Goal: Task Accomplishment & Management: Use online tool/utility

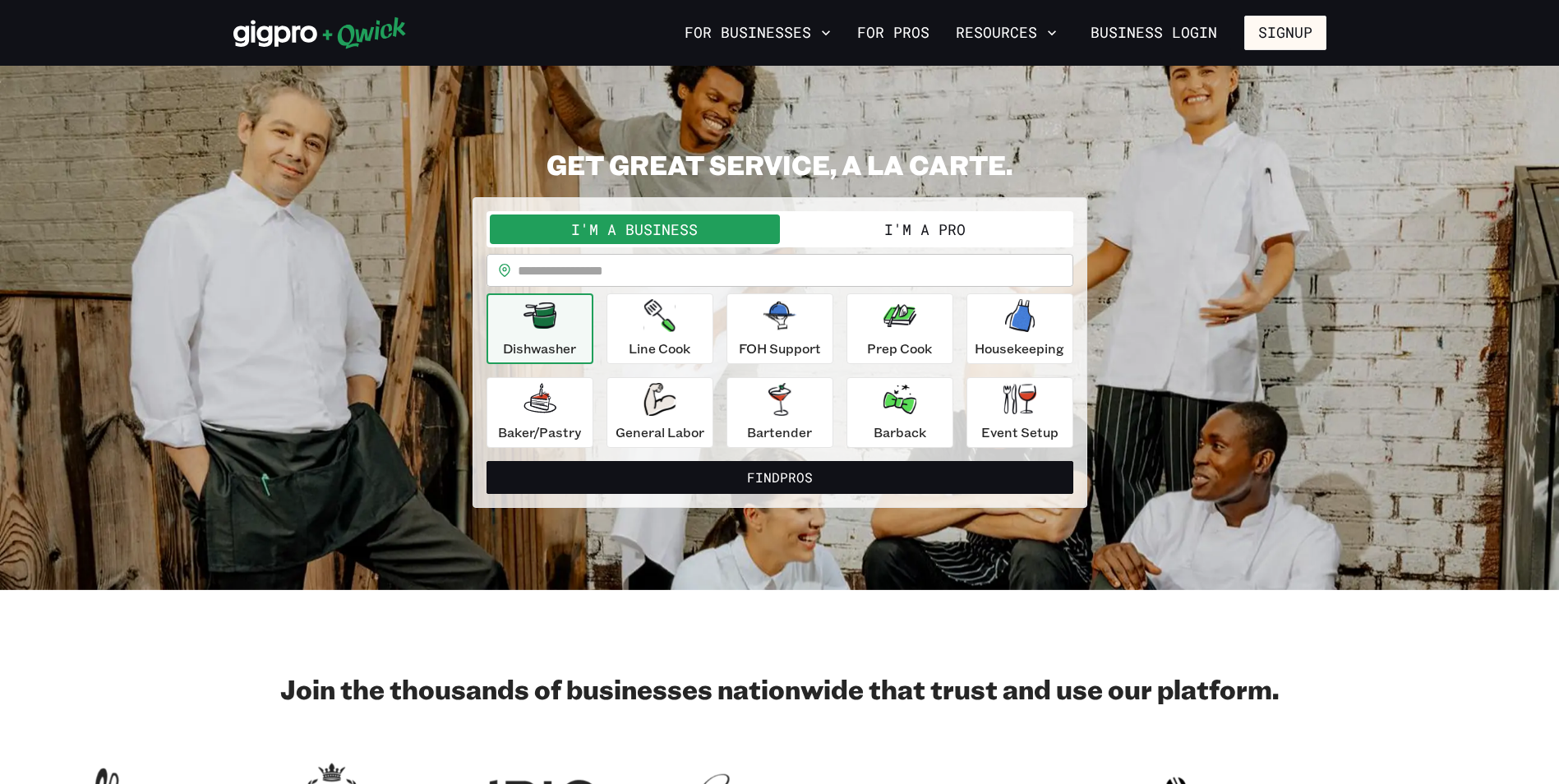
click at [551, 350] on p "Dishwasher" at bounding box center [539, 348] width 73 height 20
click at [561, 326] on div "Dishwasher" at bounding box center [539, 328] width 73 height 59
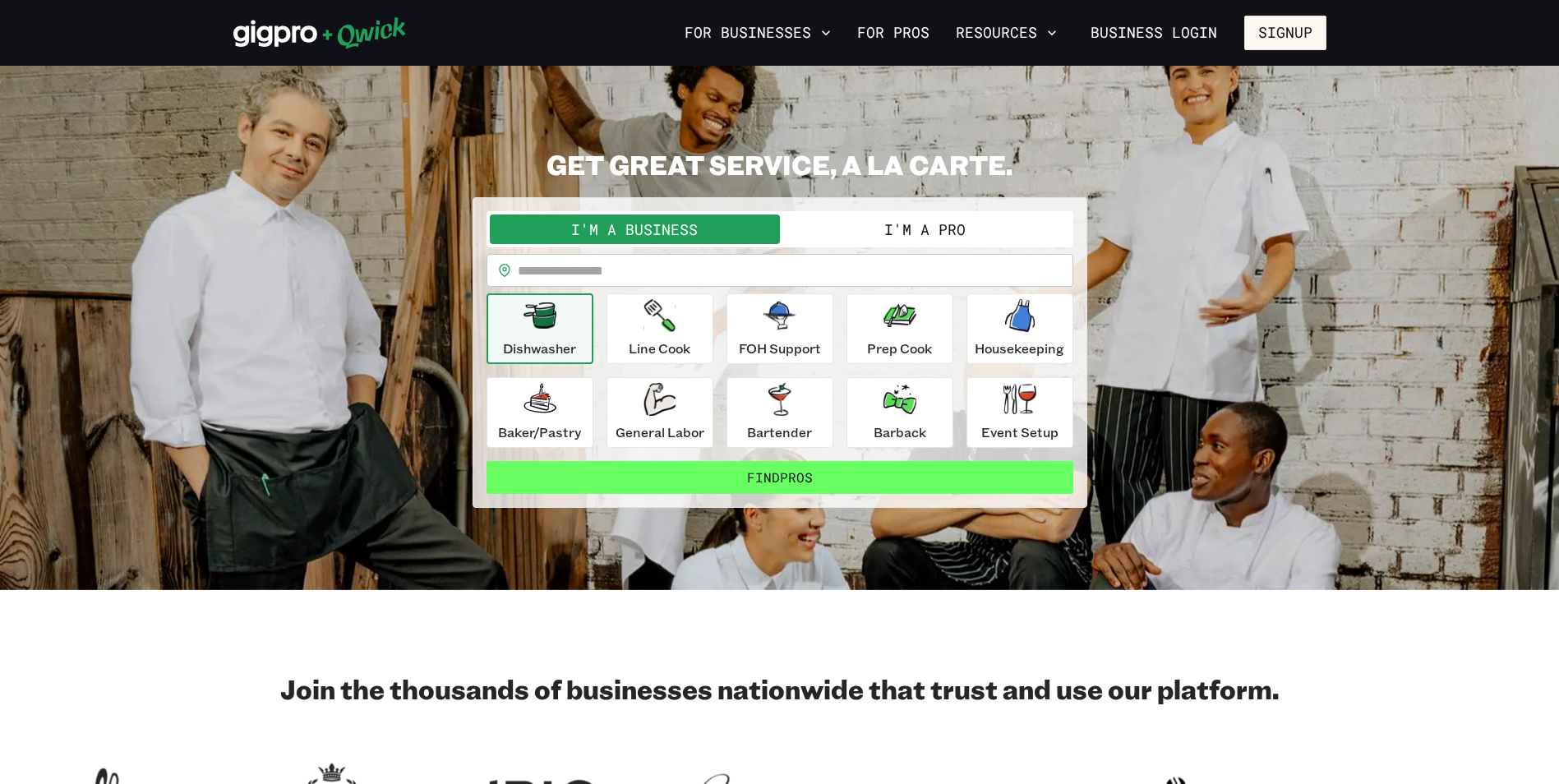
click at [744, 492] on button "Find Pros" at bounding box center [780, 477] width 587 height 33
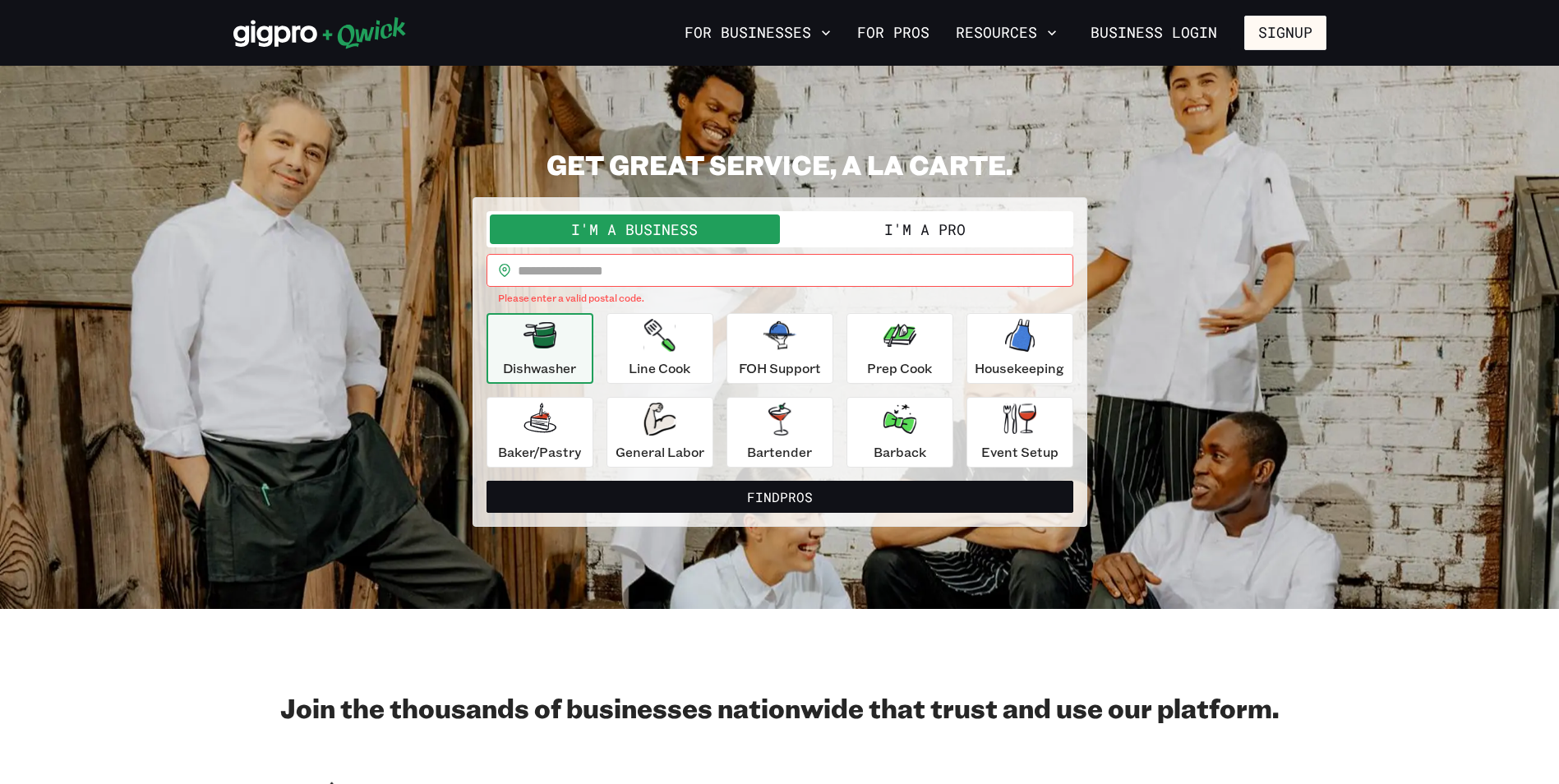
click at [656, 260] on input "text" at bounding box center [795, 270] width 555 height 33
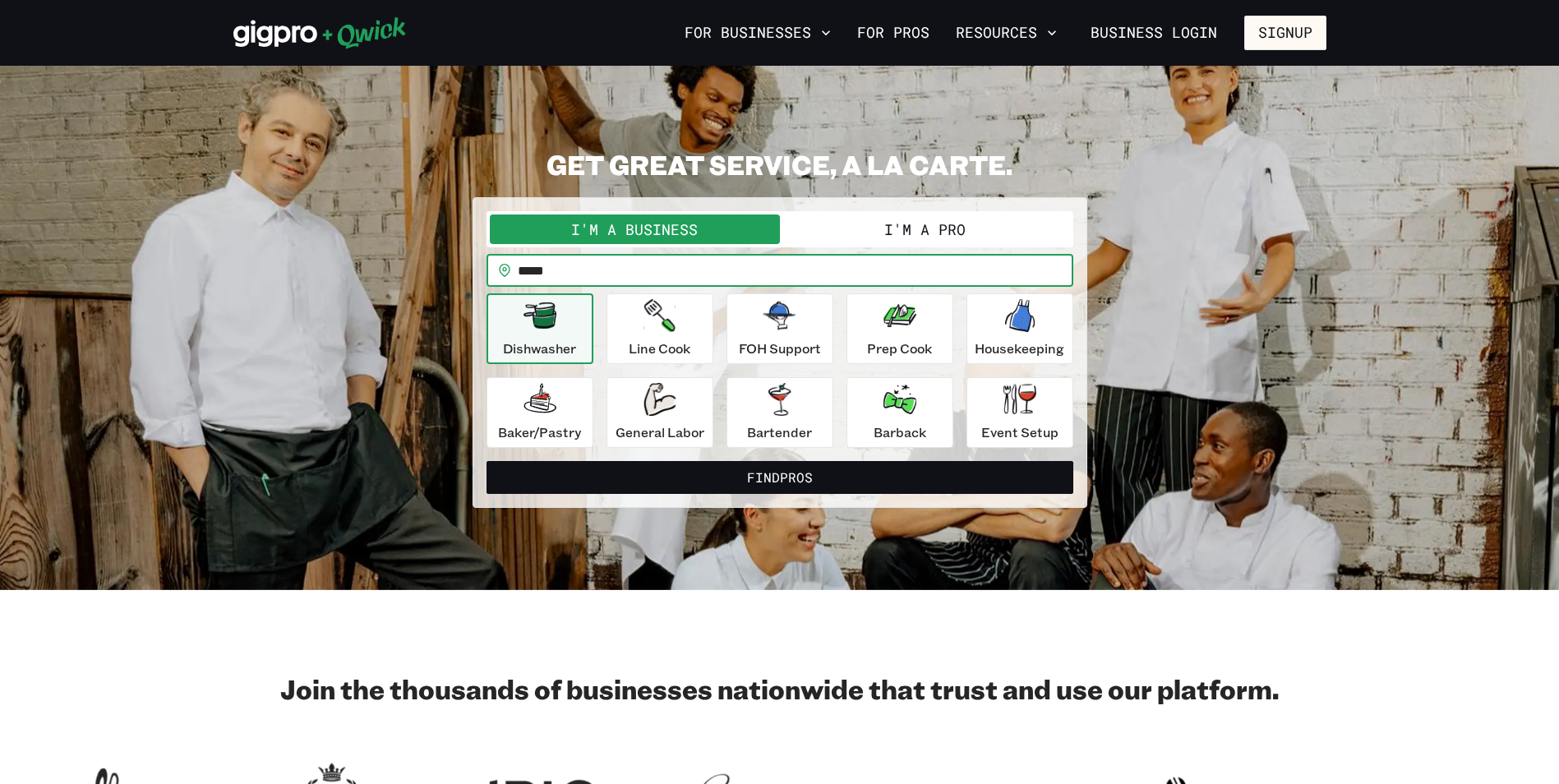
type input "*****"
click at [486, 461] on button "Find Pros" at bounding box center [780, 477] width 587 height 33
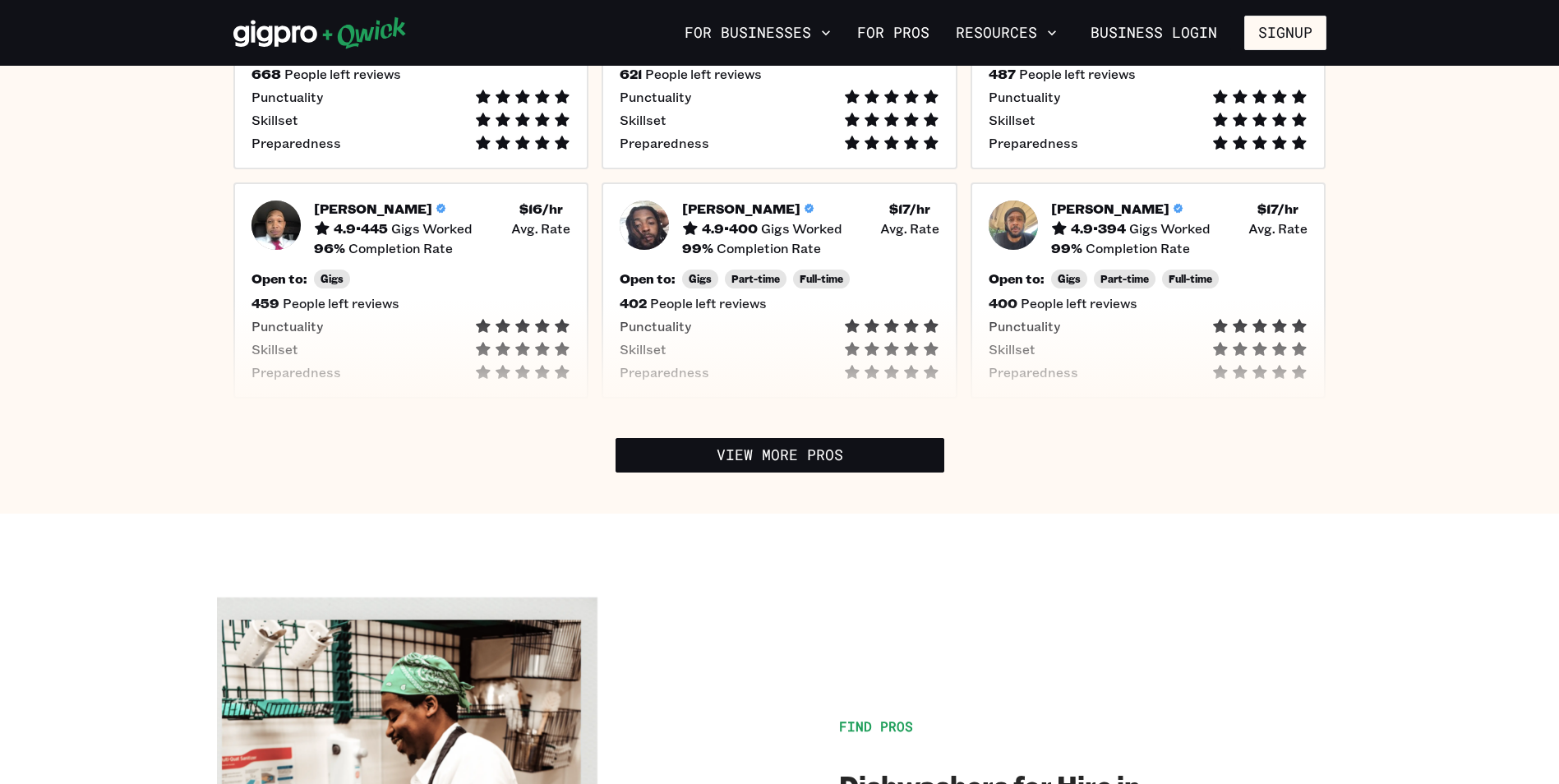
scroll to position [575, 0]
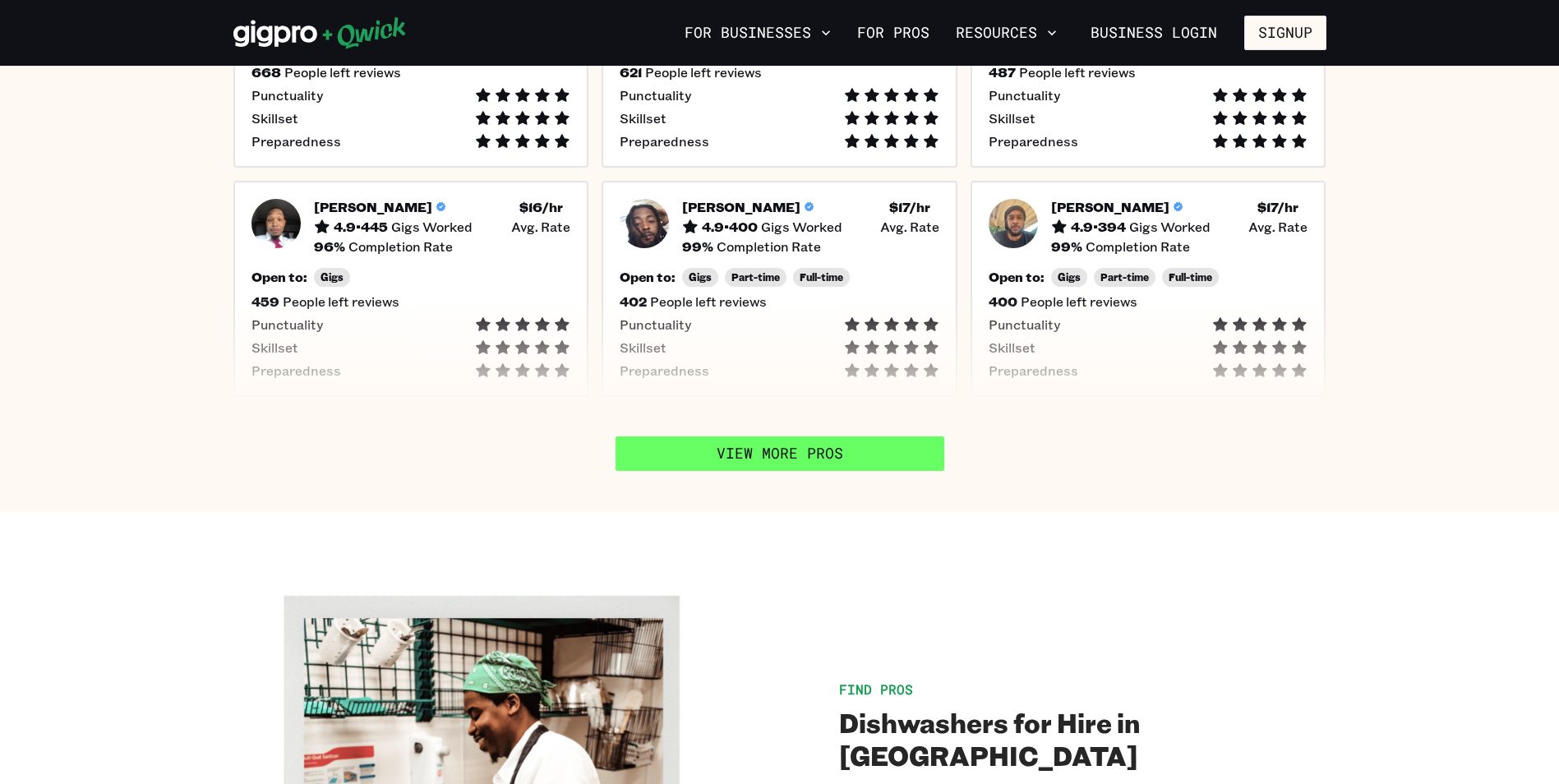
click at [785, 462] on link "View More Pros" at bounding box center [780, 453] width 329 height 35
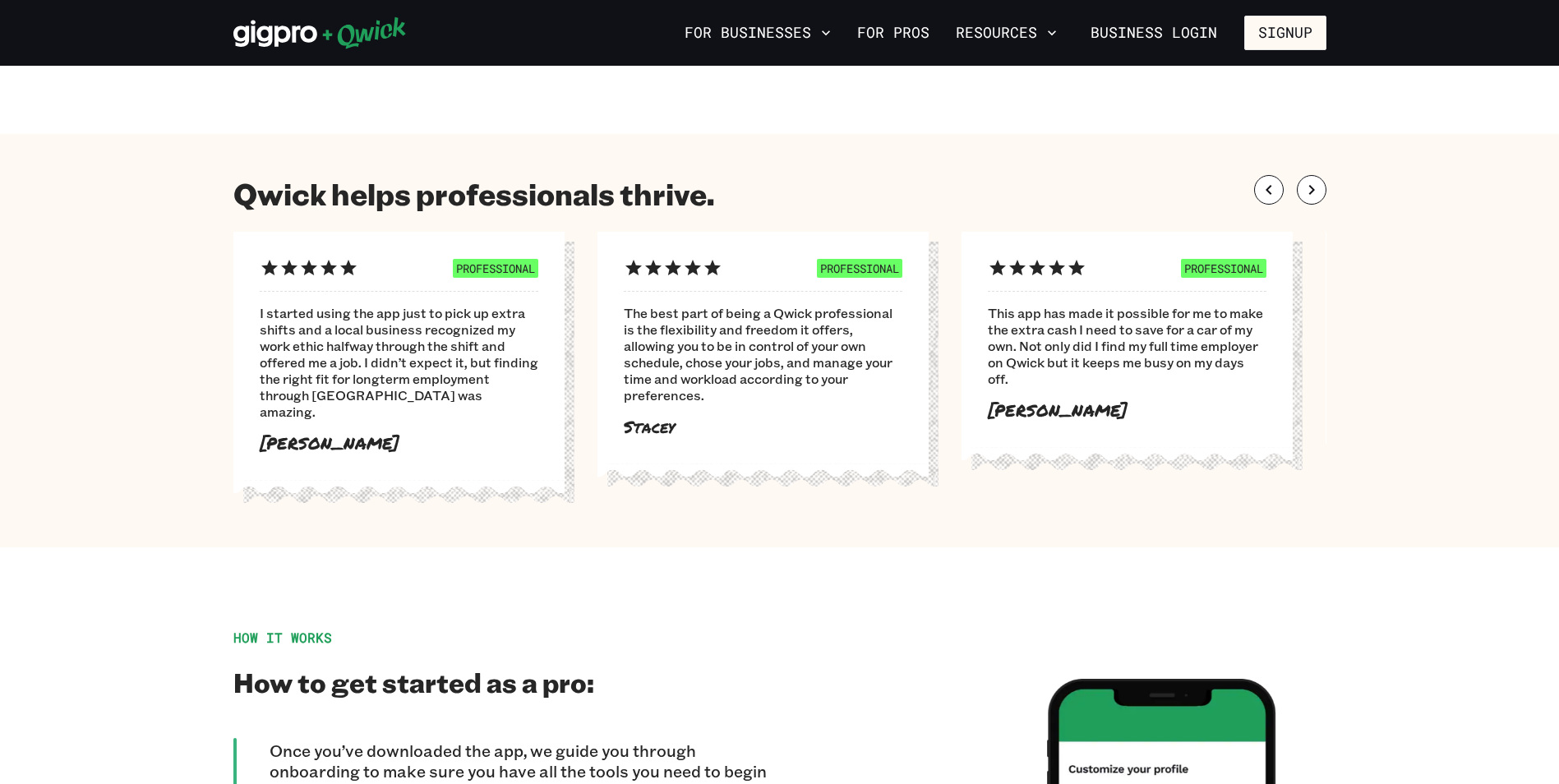
scroll to position [821, 0]
